Goal: Task Accomplishment & Management: Use online tool/utility

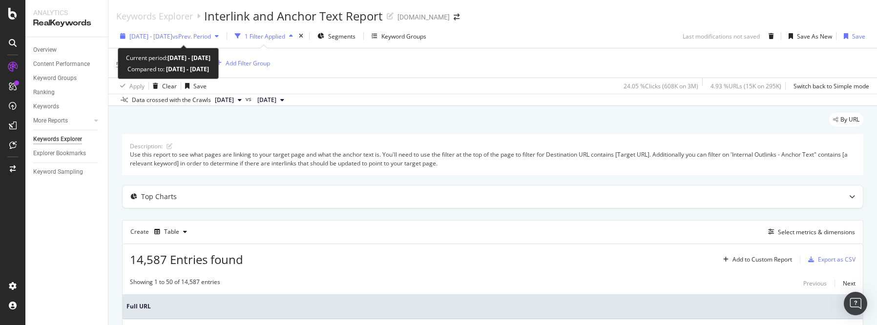
click at [219, 34] on icon "button" at bounding box center [217, 36] width 4 height 6
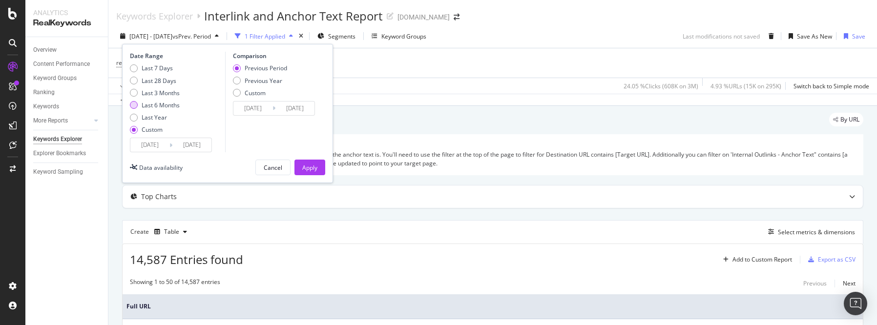
click at [134, 106] on div "Last 6 Months" at bounding box center [134, 105] width 8 height 8
type input "[DATE]"
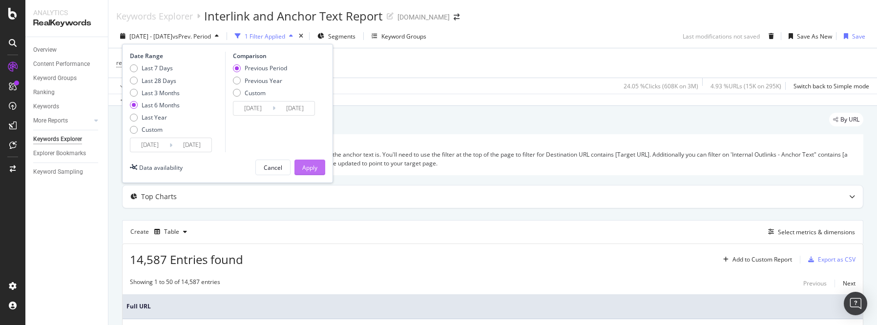
click at [305, 168] on div "Apply" at bounding box center [309, 168] width 15 height 8
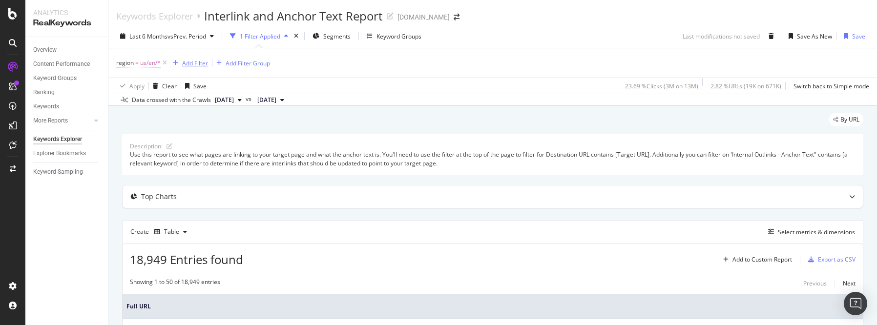
click at [188, 65] on div "Add Filter" at bounding box center [195, 63] width 26 height 8
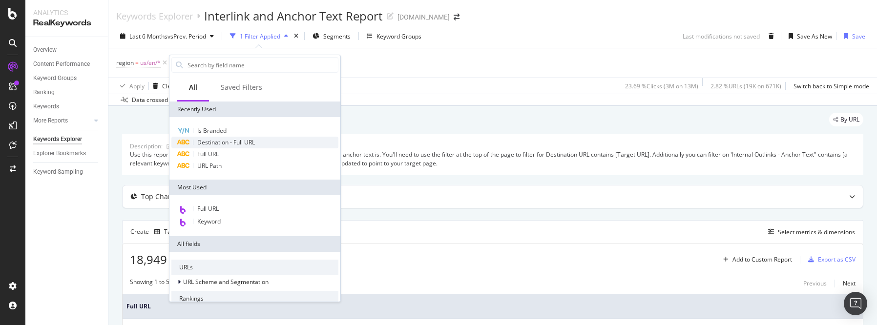
click at [216, 142] on span "Destination - Full URL" at bounding box center [226, 142] width 58 height 8
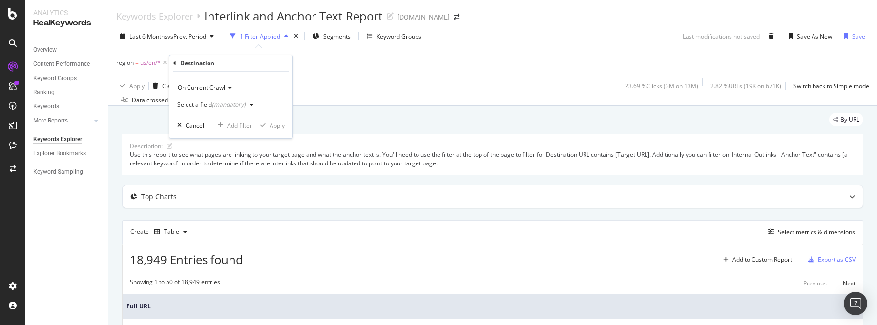
click at [228, 88] on icon at bounding box center [228, 88] width 7 height 6
click at [250, 84] on div "On Current Crawl" at bounding box center [230, 88] width 107 height 16
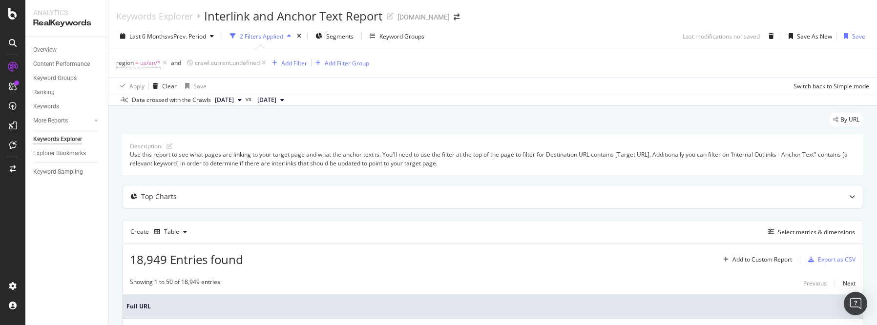
click at [410, 68] on div "region = us/en/* and crawl.current.undefined Add Filter Add Filter Group" at bounding box center [492, 62] width 753 height 29
click at [265, 62] on icon at bounding box center [264, 63] width 8 height 10
click at [196, 64] on div "Add Filter" at bounding box center [195, 63] width 26 height 8
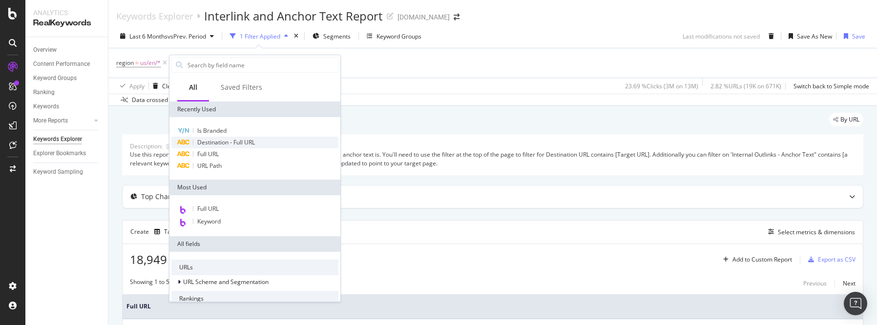
click at [213, 142] on span "Destination - Full URL" at bounding box center [226, 142] width 58 height 8
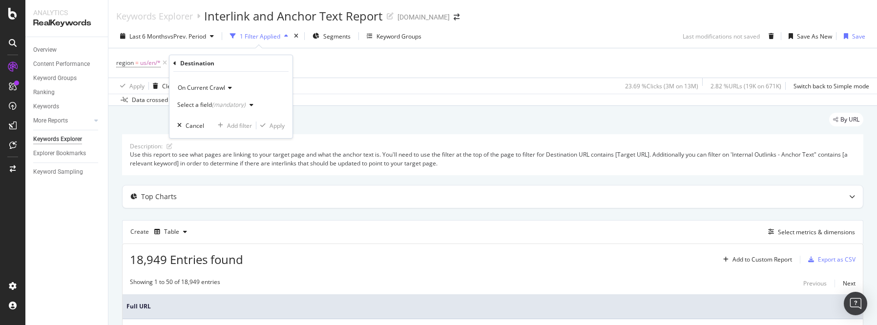
click at [486, 73] on div "region = us/en/* Add Filter Add Filter Group" at bounding box center [492, 62] width 753 height 29
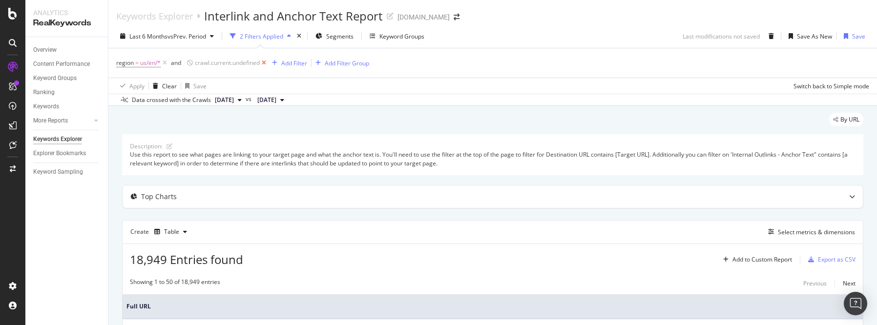
click at [267, 62] on icon at bounding box center [264, 63] width 8 height 10
click at [197, 63] on div "Add Filter" at bounding box center [195, 63] width 26 height 8
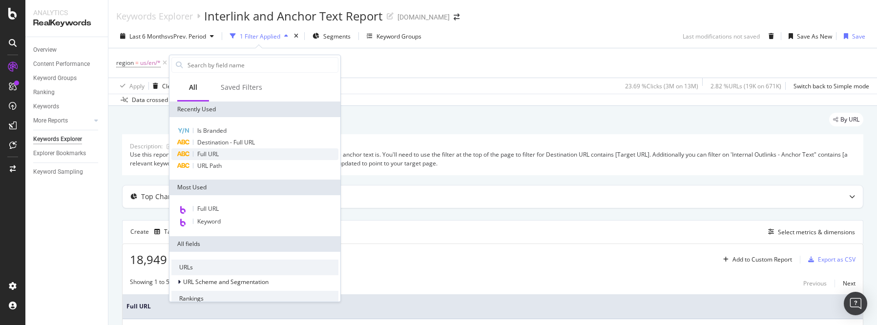
click at [207, 151] on span "Full URL" at bounding box center [207, 154] width 21 height 8
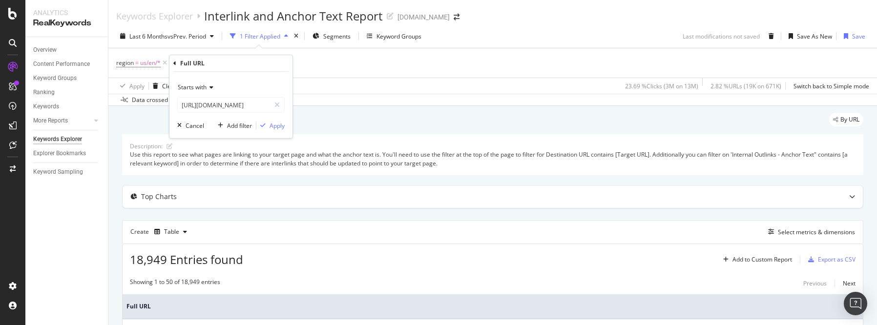
click at [213, 87] on icon at bounding box center [210, 88] width 7 height 6
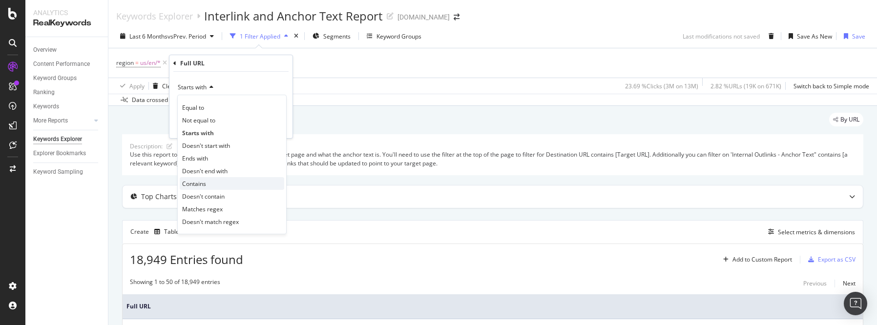
click at [204, 186] on span "Contains" at bounding box center [194, 184] width 24 height 8
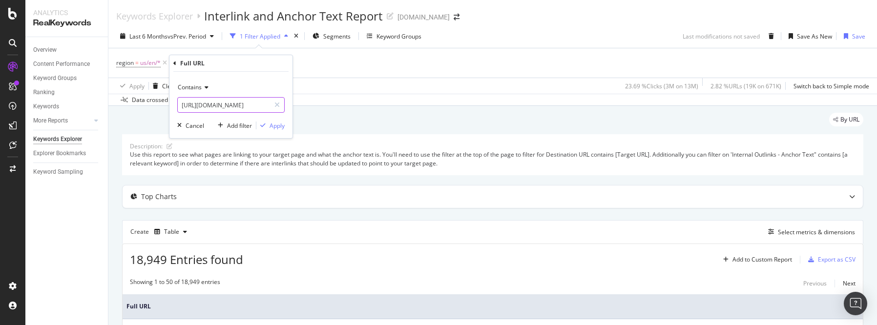
click at [260, 106] on input "[URL][DOMAIN_NAME]" at bounding box center [224, 105] width 92 height 16
click at [278, 105] on icon at bounding box center [277, 105] width 5 height 7
click at [234, 106] on input "text" at bounding box center [231, 105] width 106 height 16
paste input "[URL][DOMAIN_NAME]"
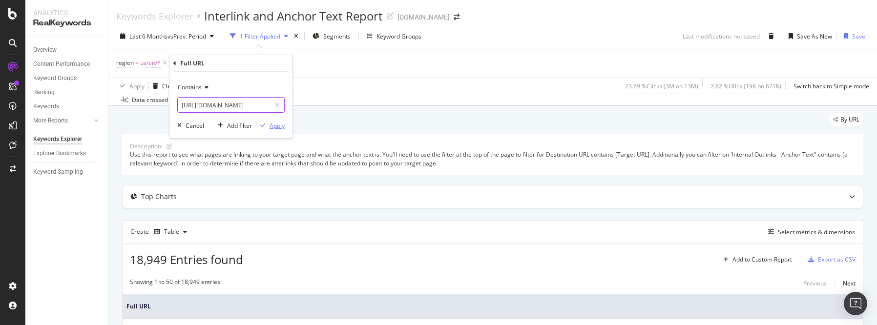
type input "[URL][DOMAIN_NAME]"
click at [276, 126] on div "Apply" at bounding box center [277, 126] width 15 height 8
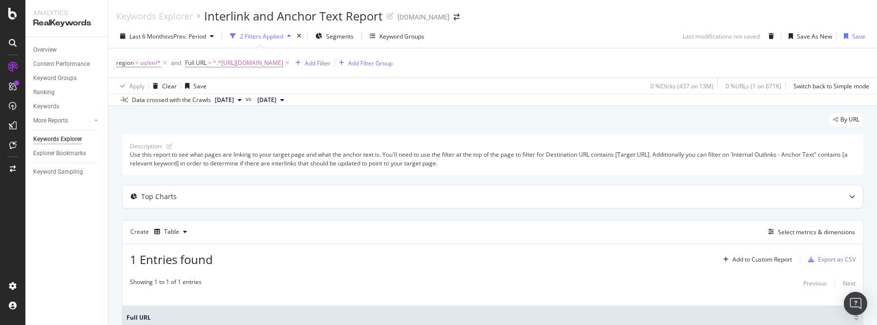
scroll to position [99, 0]
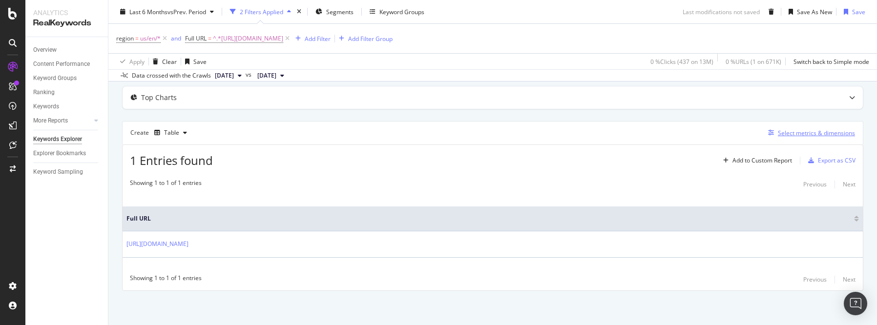
click at [826, 135] on div "Select metrics & dimensions" at bounding box center [816, 133] width 77 height 8
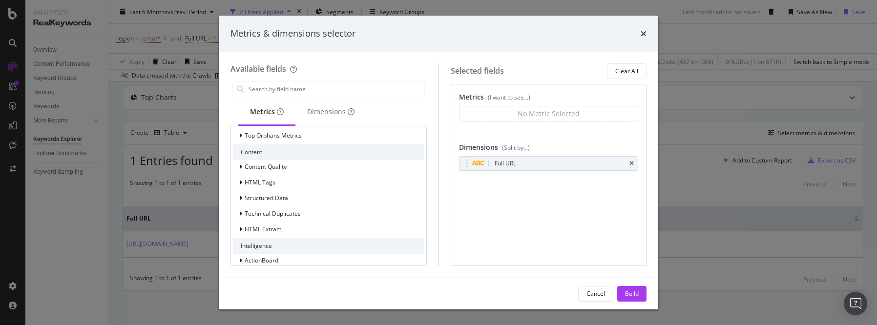
scroll to position [647, 0]
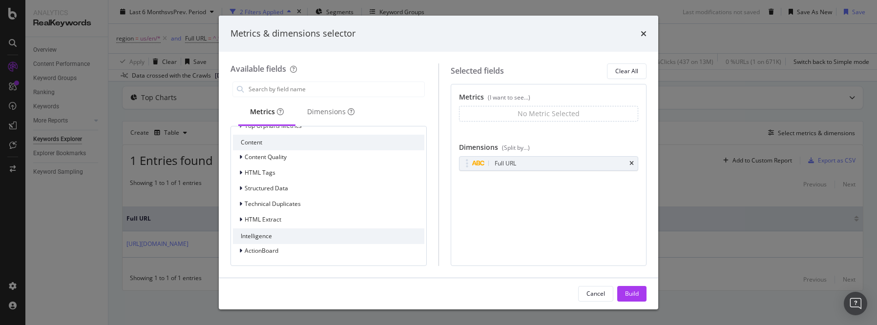
click at [617, 283] on div "Cancel Build" at bounding box center [439, 293] width 440 height 31
click at [602, 292] on div "Cancel" at bounding box center [596, 294] width 19 height 8
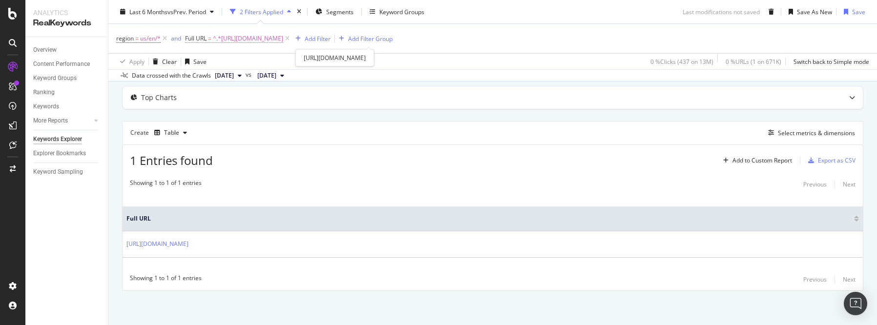
click at [283, 41] on span "^.*[URL][DOMAIN_NAME]" at bounding box center [248, 39] width 70 height 14
click at [190, 37] on icon at bounding box center [191, 38] width 3 height 6
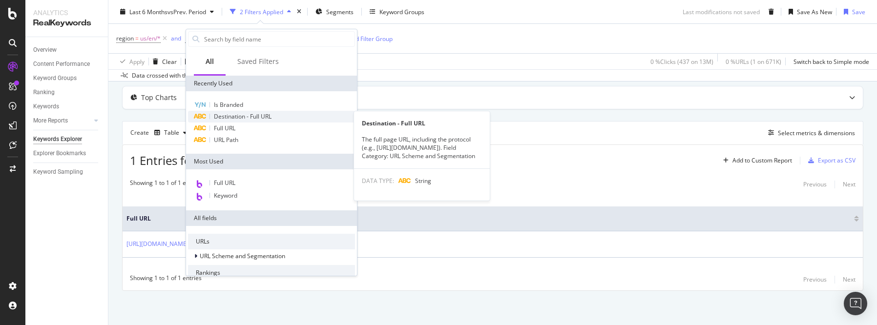
click at [229, 117] on span "Destination - Full URL" at bounding box center [243, 116] width 58 height 8
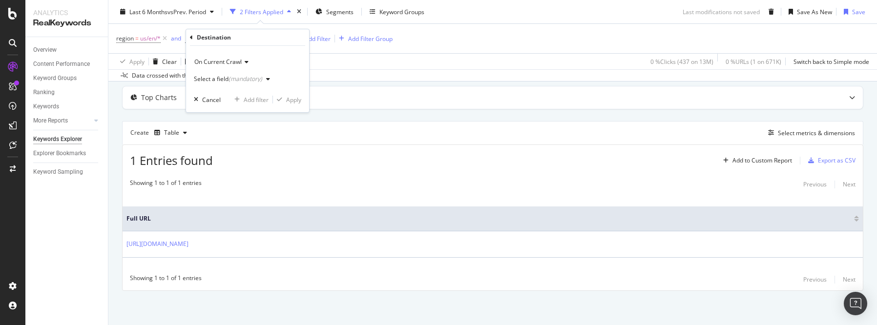
click at [245, 63] on icon at bounding box center [245, 62] width 7 height 6
click at [267, 52] on div "On Current Crawl On Current Crawl Select a field (mandatory) Cancel Add filter …" at bounding box center [247, 79] width 123 height 66
click at [267, 78] on icon "button" at bounding box center [268, 79] width 4 height 6
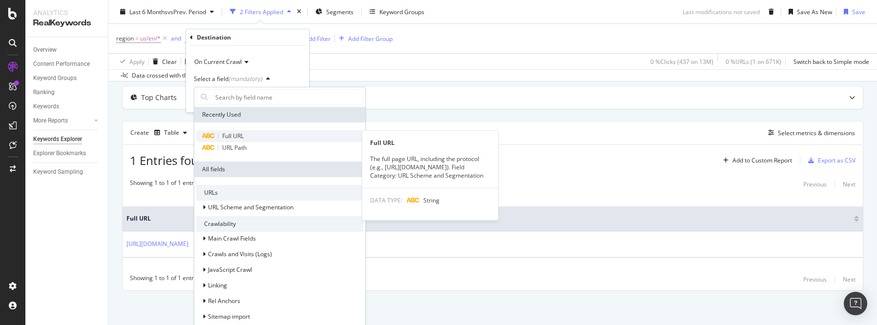
click at [239, 135] on span "Full URL" at bounding box center [232, 136] width 21 height 8
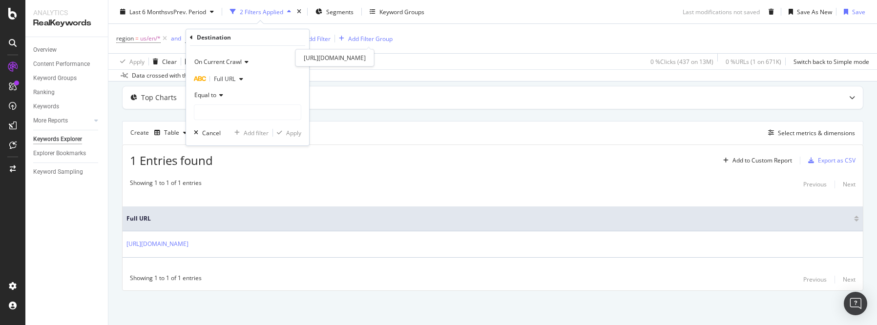
click at [292, 38] on icon at bounding box center [287, 39] width 8 height 10
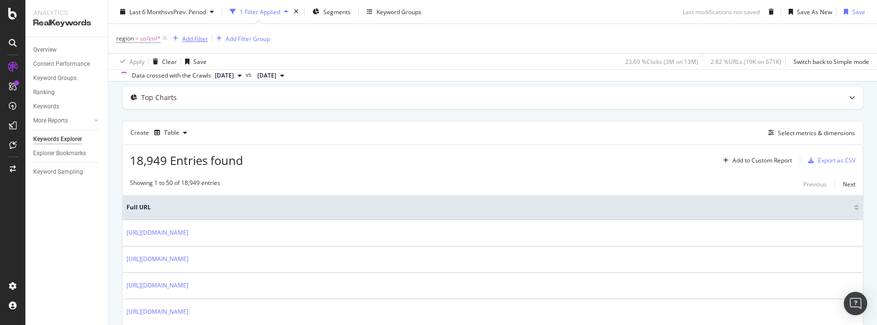
click at [188, 39] on div "Add Filter" at bounding box center [195, 38] width 26 height 8
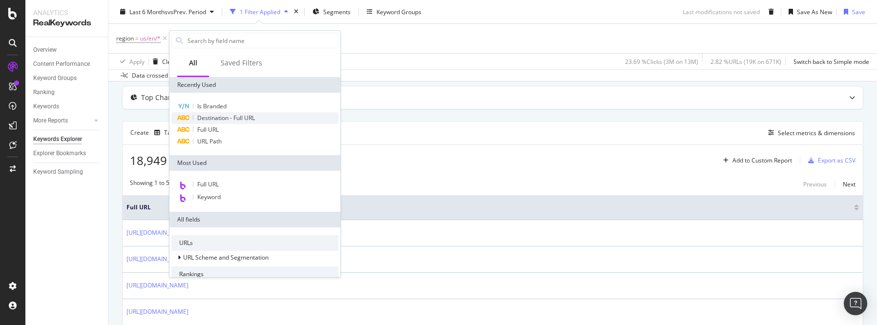
click at [212, 118] on span "Destination - Full URL" at bounding box center [226, 118] width 58 height 8
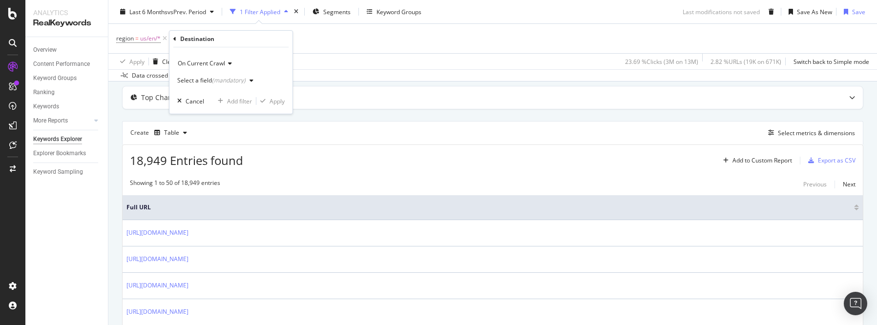
click at [250, 81] on icon "button" at bounding box center [252, 81] width 4 height 6
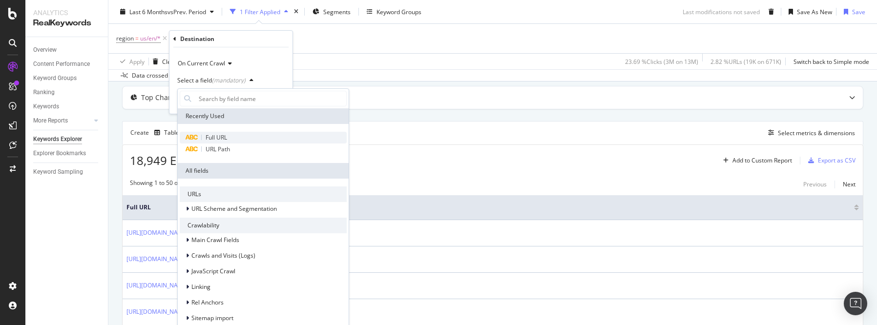
click at [217, 136] on span "Full URL" at bounding box center [216, 137] width 21 height 8
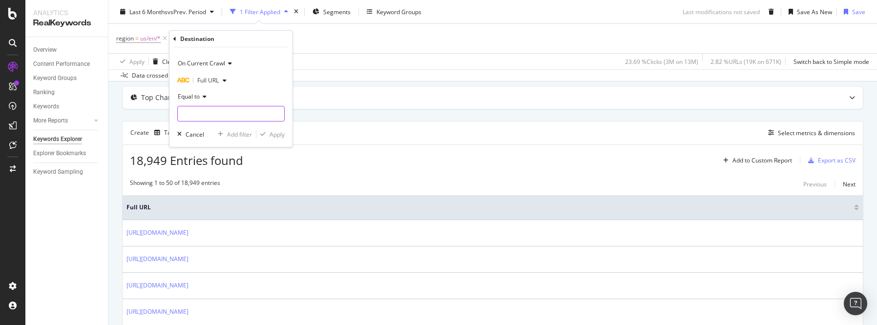
click at [210, 118] on input "text" at bounding box center [231, 114] width 106 height 16
paste input "[URL][DOMAIN_NAME]"
type input "[URL][DOMAIN_NAME]"
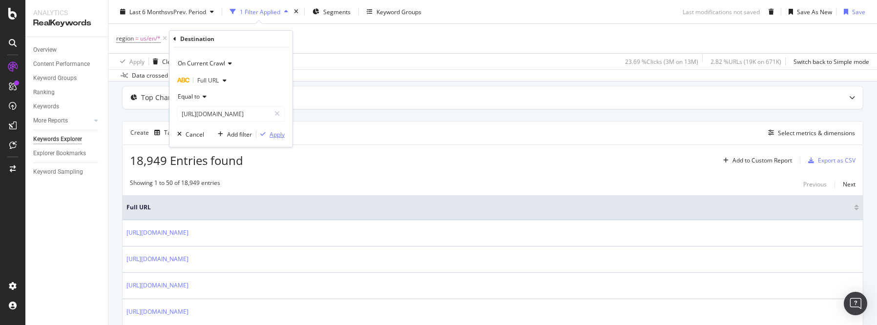
click at [275, 139] on div "Apply" at bounding box center [277, 134] width 15 height 8
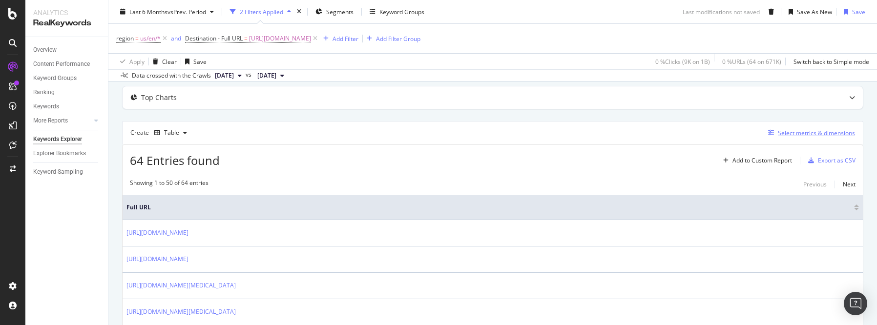
click at [804, 134] on div "Select metrics & dimensions" at bounding box center [816, 133] width 77 height 8
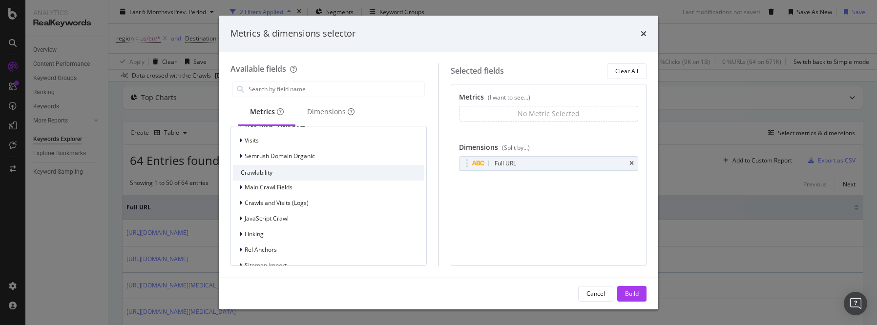
scroll to position [536, 0]
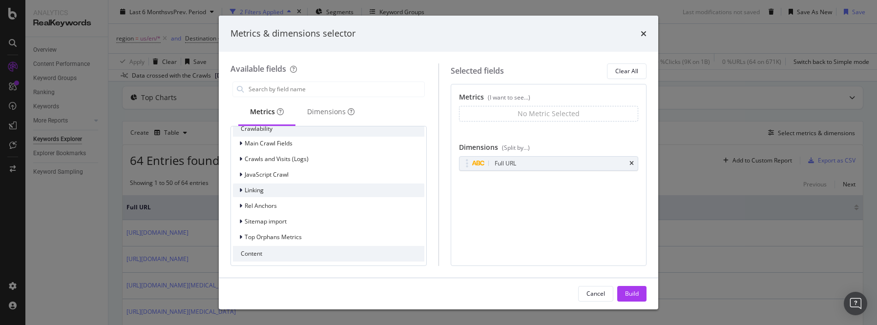
click at [239, 189] on div "modal" at bounding box center [242, 191] width 6 height 10
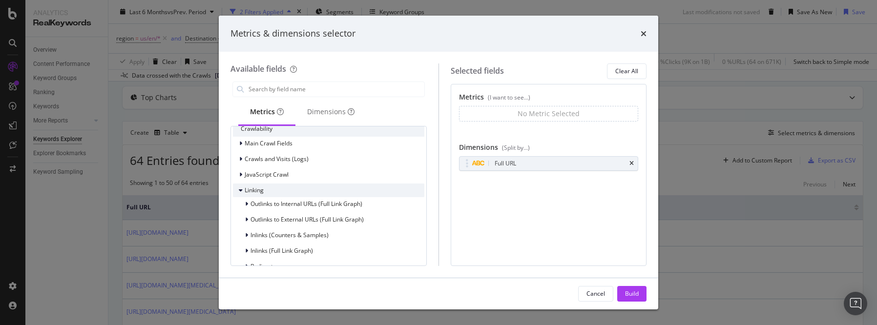
click at [240, 189] on icon "modal" at bounding box center [241, 191] width 4 height 6
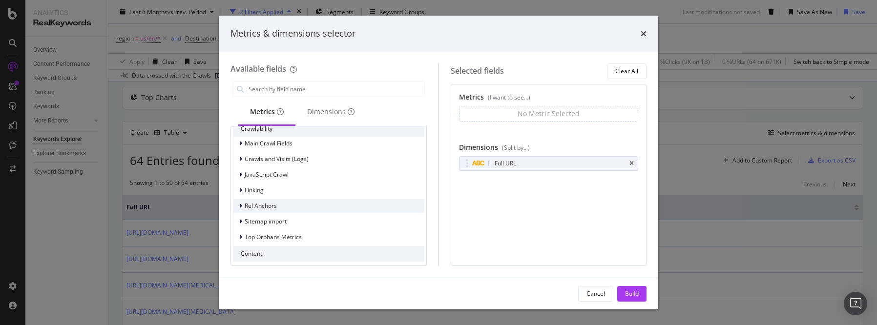
click at [239, 206] on icon "modal" at bounding box center [240, 206] width 3 height 6
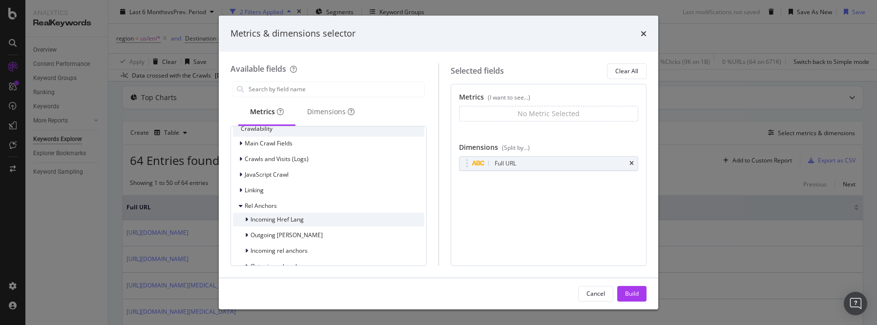
scroll to position [574, 0]
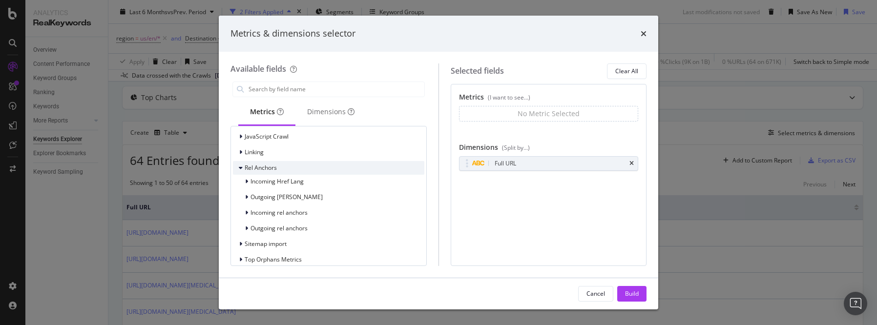
click at [239, 168] on icon "modal" at bounding box center [241, 168] width 4 height 6
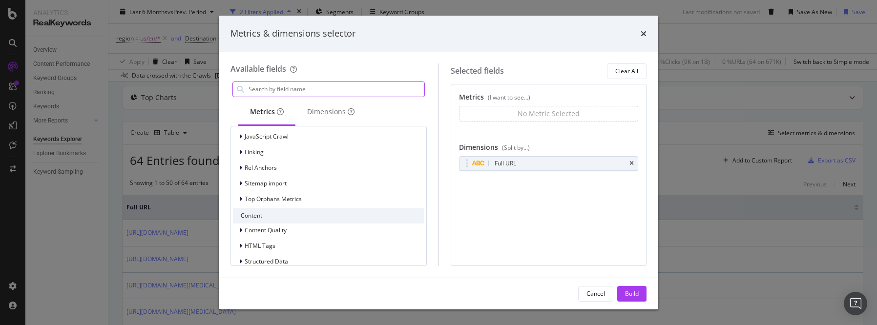
click at [311, 89] on input "modal" at bounding box center [336, 89] width 177 height 15
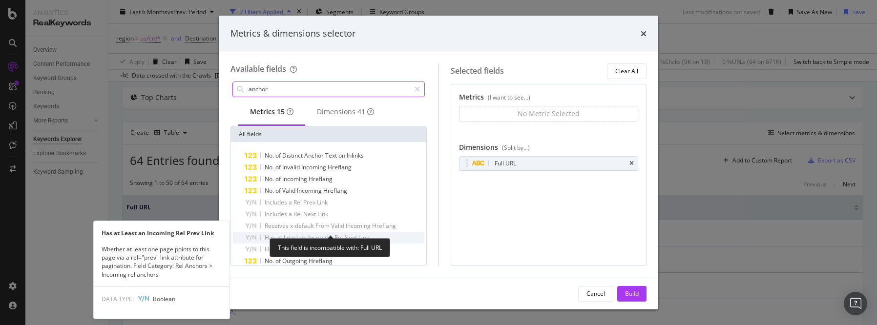
scroll to position [27, 0]
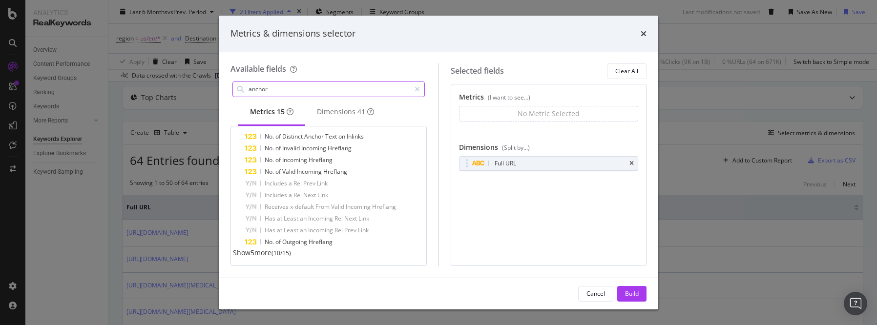
type input "anchor"
click at [268, 253] on span "Show 5 more" at bounding box center [252, 252] width 39 height 9
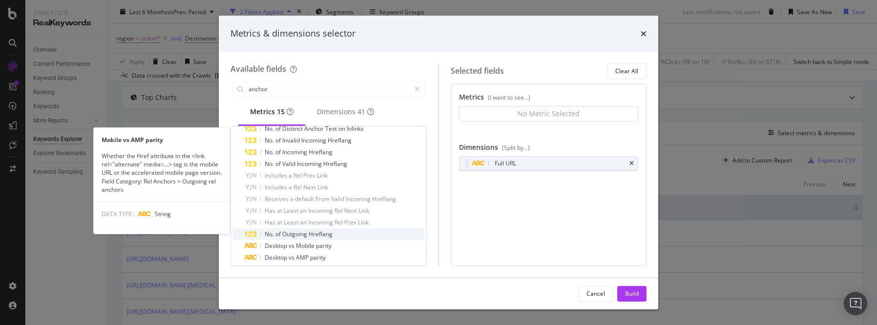
scroll to position [72, 0]
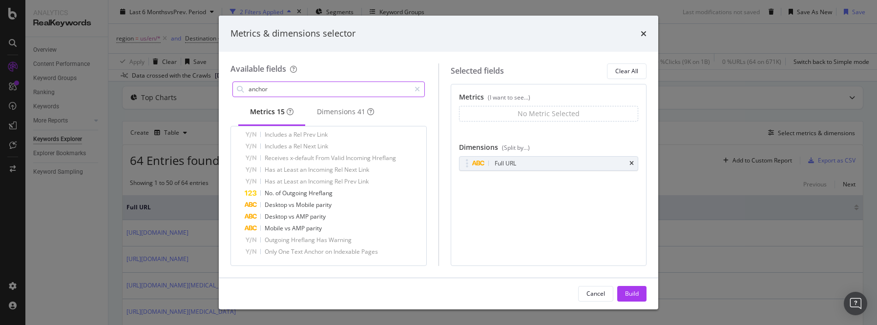
click at [318, 91] on input "anchor" at bounding box center [329, 89] width 163 height 15
click at [318, 90] on input "anchor" at bounding box center [329, 89] width 163 height 15
click at [320, 90] on input "anchor" at bounding box center [329, 89] width 163 height 15
click at [356, 115] on div "Dimensions 41" at bounding box center [345, 112] width 57 height 10
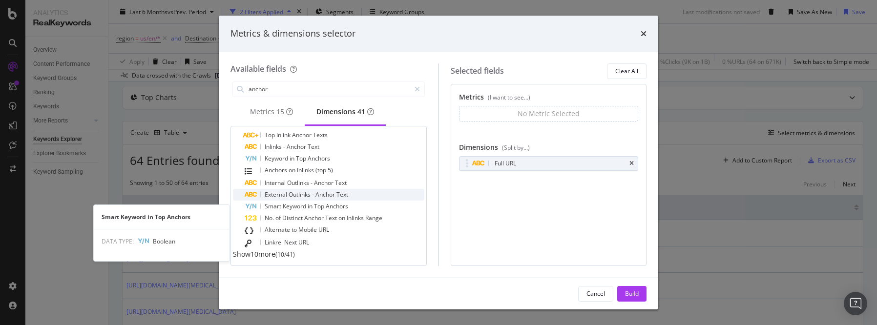
scroll to position [13, 0]
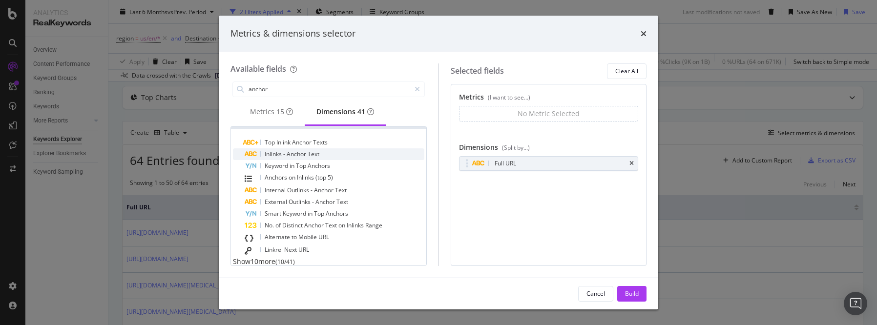
click at [281, 157] on span "Inlinks" at bounding box center [274, 154] width 19 height 8
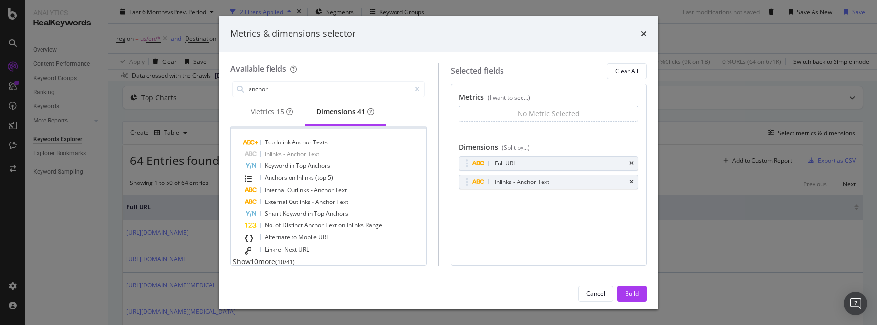
click at [630, 295] on div "Build" at bounding box center [632, 294] width 14 height 8
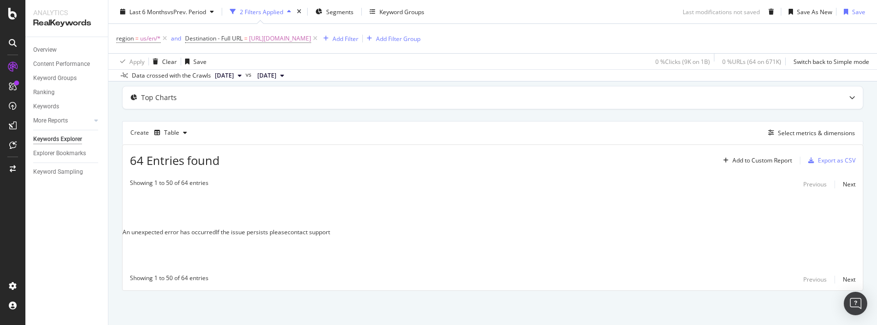
click at [330, 236] on div "contact support" at bounding box center [309, 232] width 42 height 8
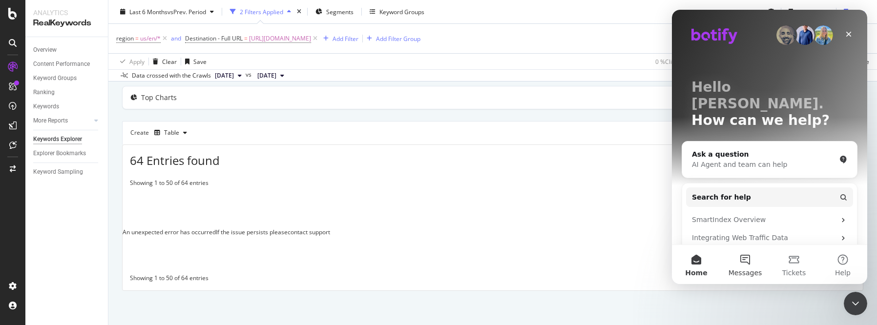
click at [746, 267] on button "Messages" at bounding box center [745, 264] width 49 height 39
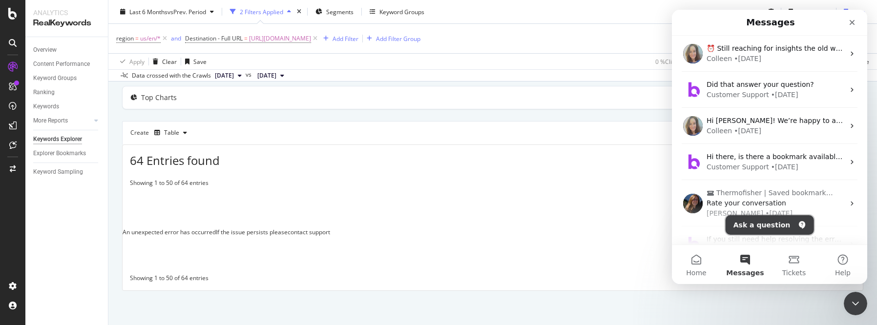
click at [783, 227] on button "Ask a question" at bounding box center [770, 225] width 88 height 20
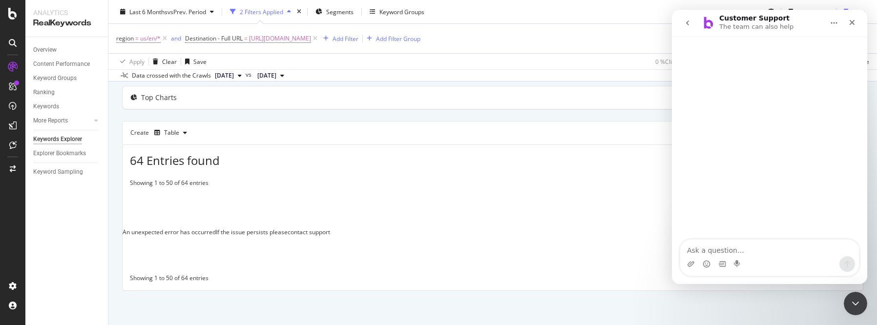
click at [716, 246] on textarea "Ask a question…" at bounding box center [769, 248] width 179 height 17
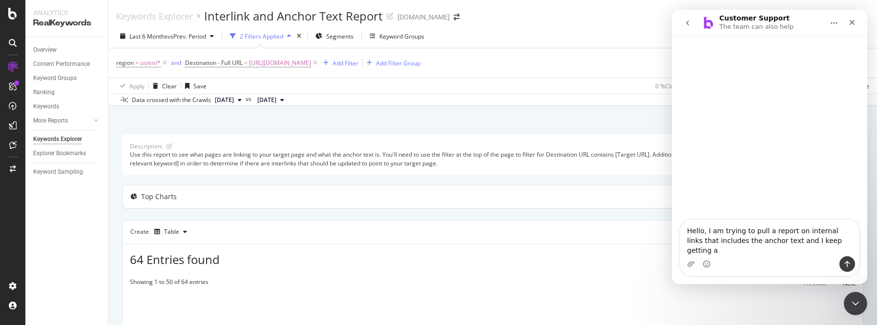
scroll to position [53, 0]
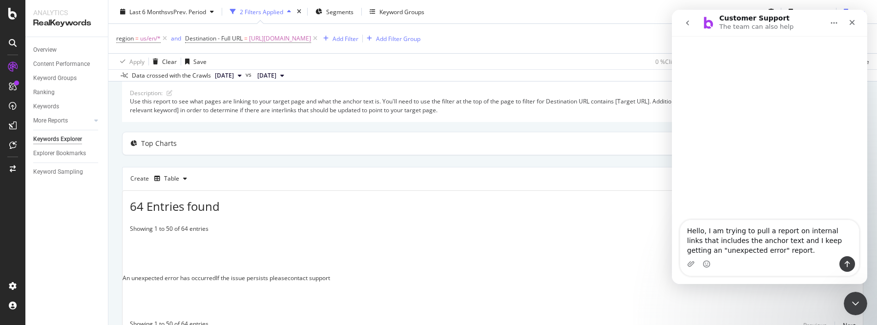
type textarea "Hello, I am trying to pull a report on internal links that includes the anchor …"
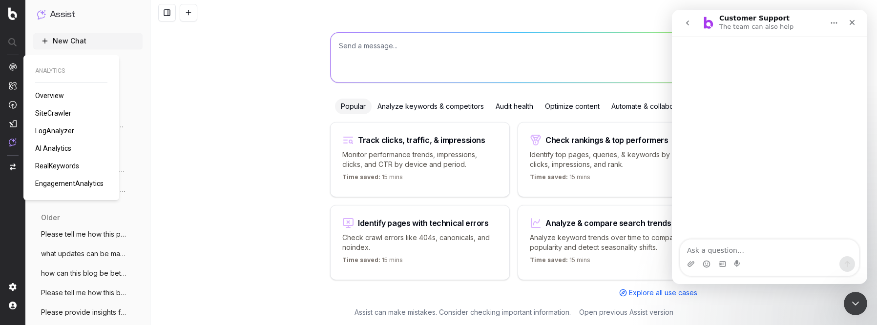
click at [57, 164] on span "RealKeywords" at bounding box center [57, 166] width 44 height 8
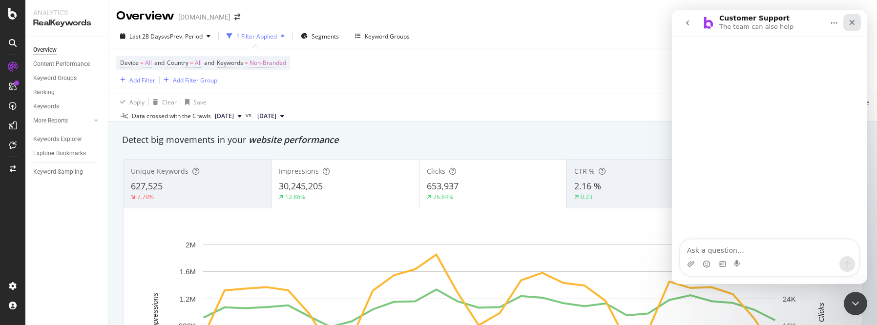
click at [850, 24] on icon "Close" at bounding box center [852, 23] width 8 height 8
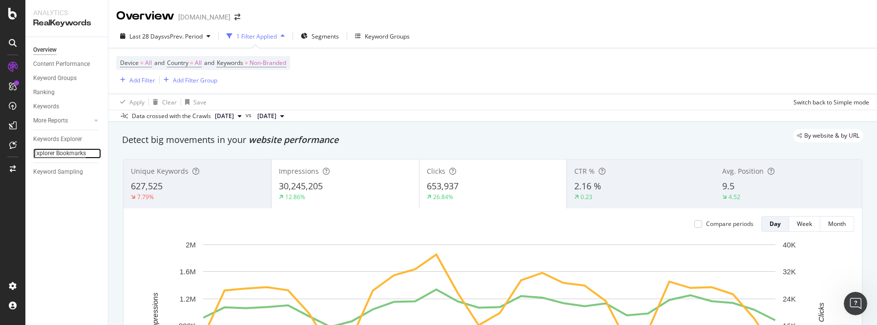
click at [68, 155] on div "Explorer Bookmarks" at bounding box center [59, 153] width 53 height 10
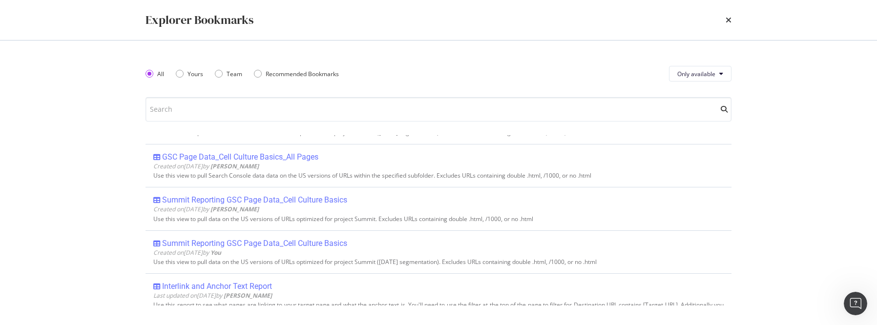
scroll to position [633, 0]
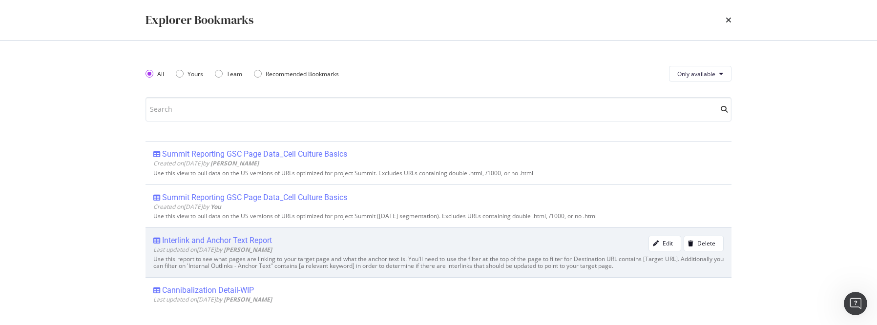
click at [266, 239] on div "Interlink and Anchor Text Report" at bounding box center [217, 241] width 110 height 10
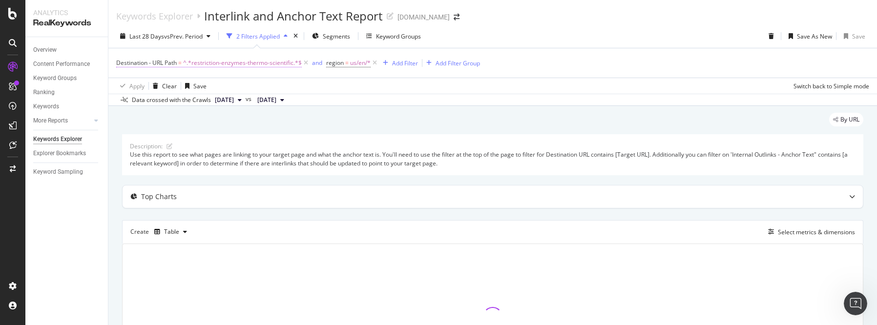
click at [290, 62] on span "^.*restriction-enzymes-thermo-scientific.*$" at bounding box center [242, 63] width 119 height 14
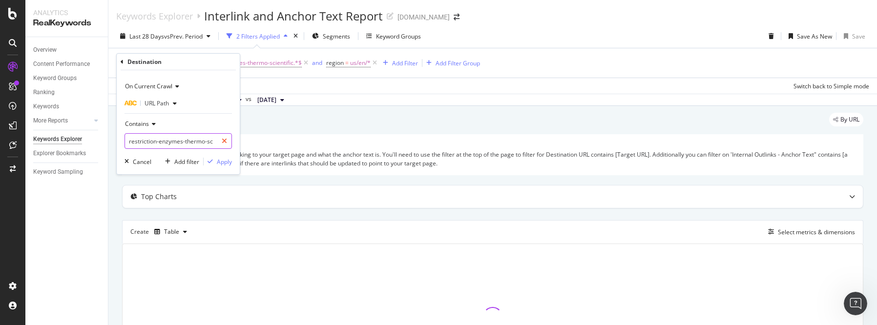
click at [226, 143] on icon at bounding box center [224, 141] width 5 height 7
click at [219, 142] on input "text" at bounding box center [178, 141] width 106 height 16
paste input "[URL][DOMAIN_NAME]"
type input "[URL][DOMAIN_NAME]"
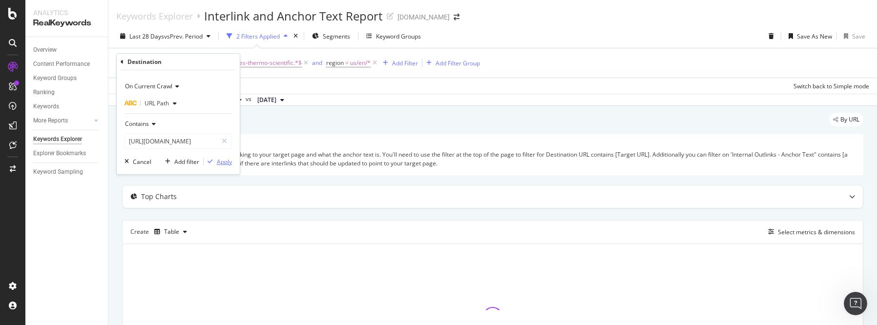
scroll to position [0, 0]
click at [222, 165] on div "Apply" at bounding box center [224, 162] width 15 height 8
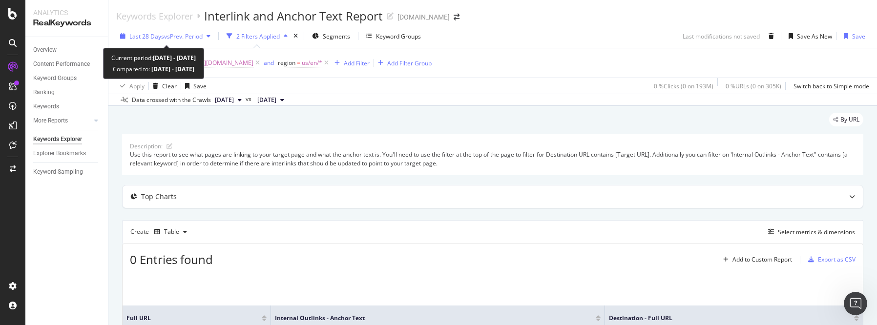
click at [211, 36] on icon "button" at bounding box center [209, 36] width 4 height 6
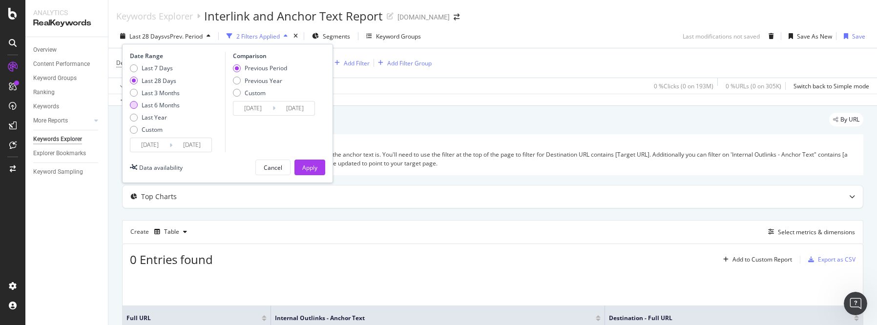
click at [136, 104] on div "Last 6 Months" at bounding box center [134, 105] width 8 height 8
type input "[DATE]"
click at [318, 166] on button "Apply" at bounding box center [310, 168] width 31 height 16
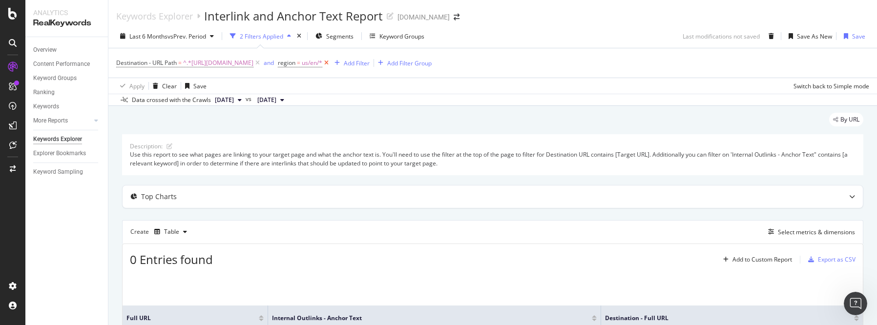
click at [331, 63] on icon at bounding box center [326, 63] width 8 height 10
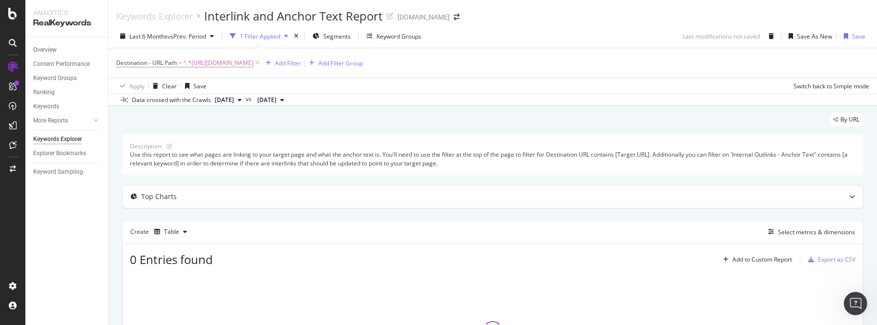
click at [750, 131] on div "By URL" at bounding box center [492, 123] width 741 height 21
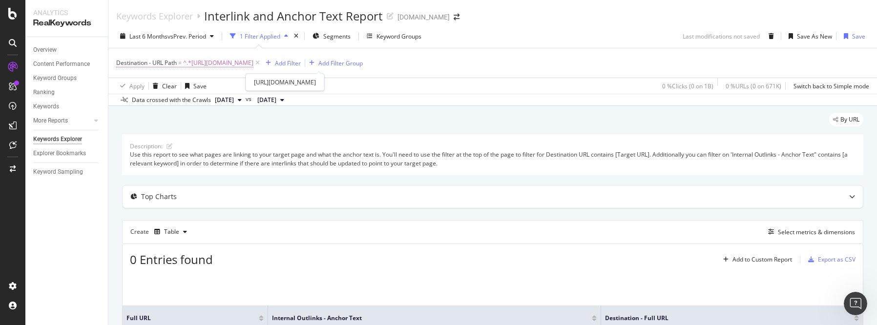
click at [254, 63] on span "^.*[URL][DOMAIN_NAME]" at bounding box center [218, 63] width 70 height 14
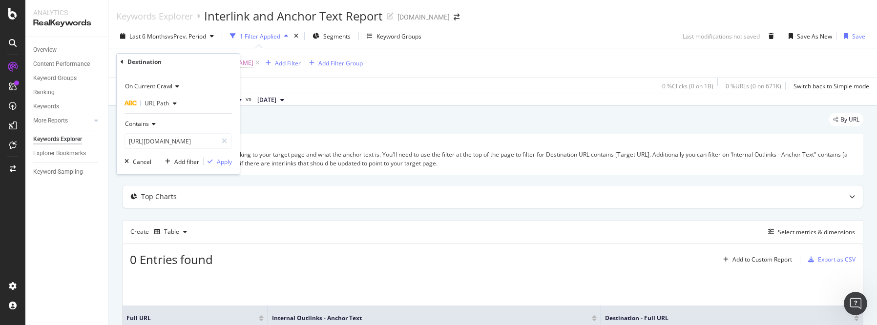
click at [175, 104] on icon "button" at bounding box center [175, 104] width 4 height 6
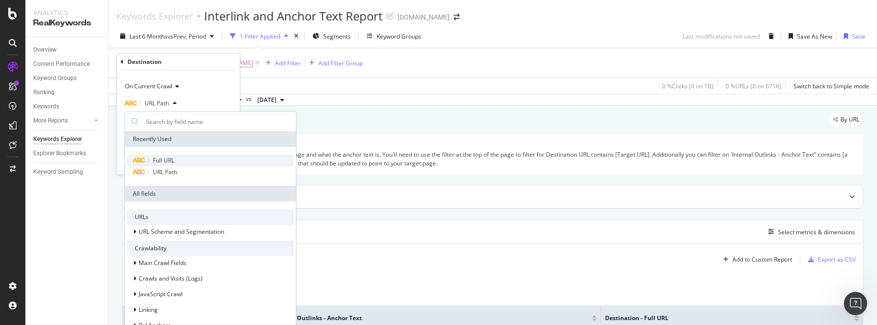
click at [162, 160] on span "Full URL" at bounding box center [163, 160] width 21 height 8
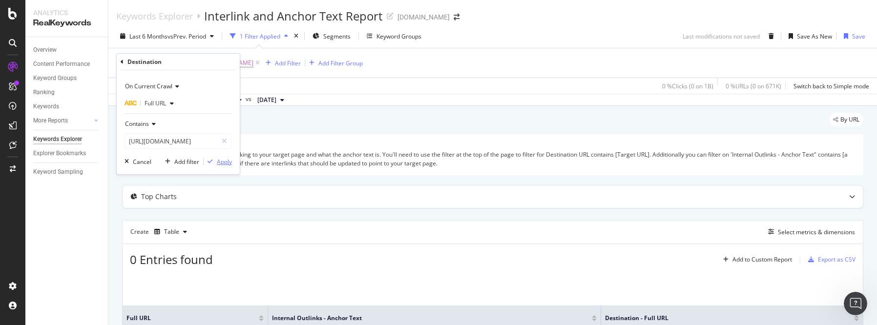
click at [225, 161] on div "Apply" at bounding box center [224, 162] width 15 height 8
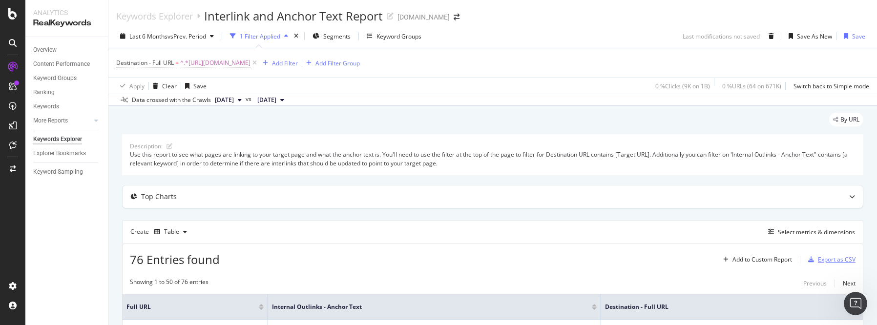
click at [823, 259] on div "Export as CSV" at bounding box center [837, 259] width 38 height 8
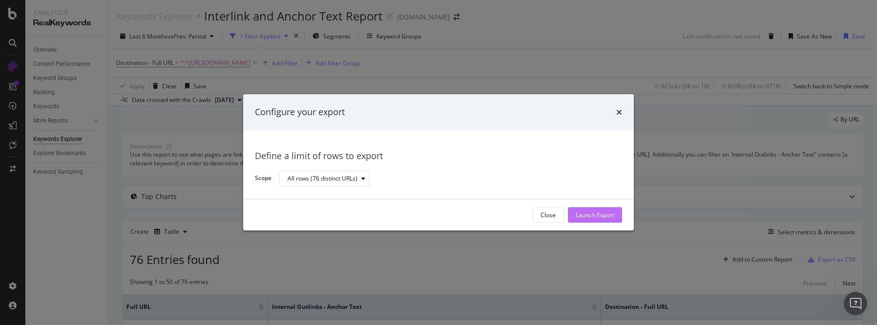
click at [595, 212] on div "Launch Export" at bounding box center [595, 215] width 39 height 8
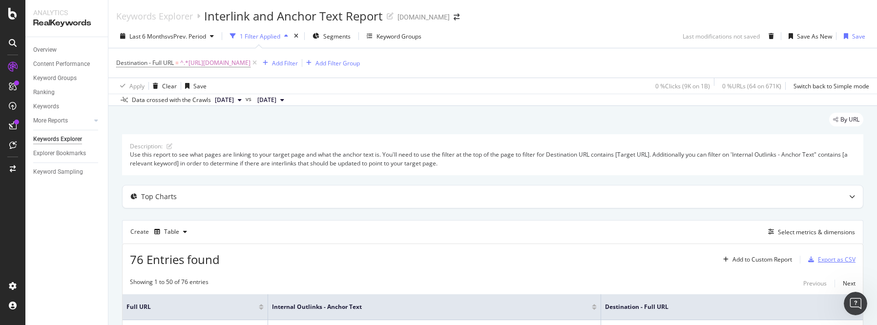
scroll to position [284, 0]
